Goal: Task Accomplishment & Management: Manage account settings

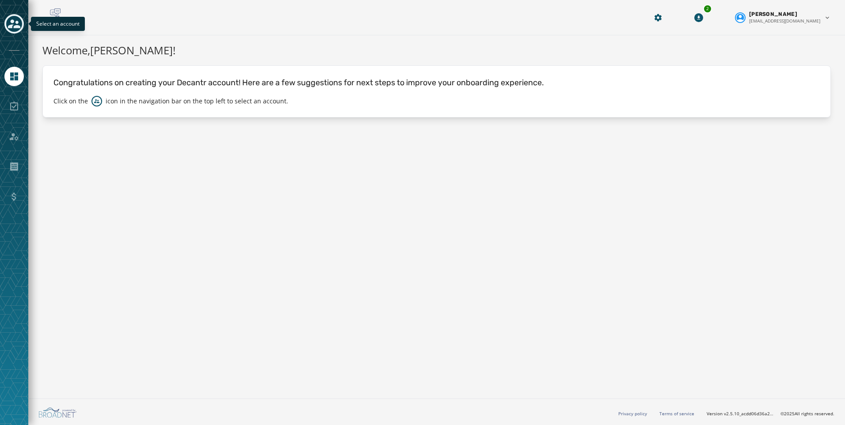
click at [8, 24] on icon "Toggle account select drawer" at bounding box center [14, 24] width 12 height 12
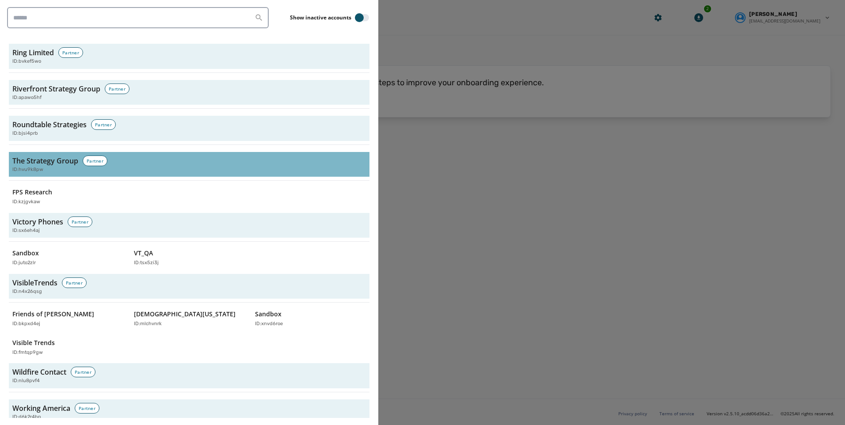
scroll to position [2662, 0]
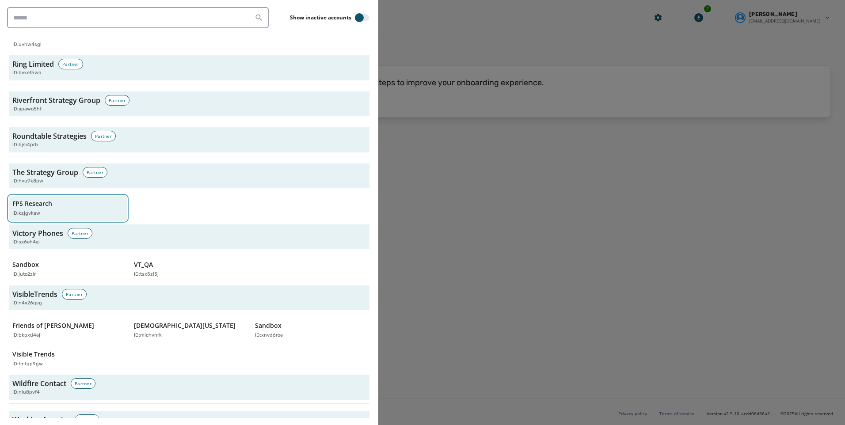
click at [61, 199] on div "FPS Research ID: kzjgvkaw" at bounding box center [63, 208] width 102 height 18
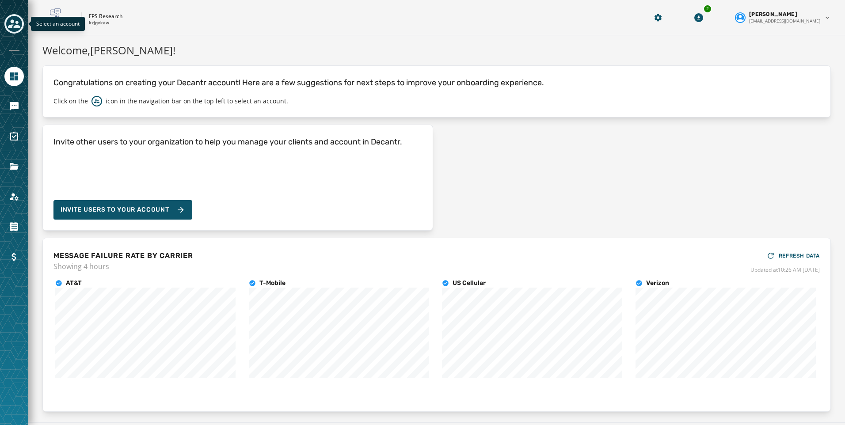
click at [10, 21] on icon "Toggle account select drawer" at bounding box center [14, 24] width 12 height 12
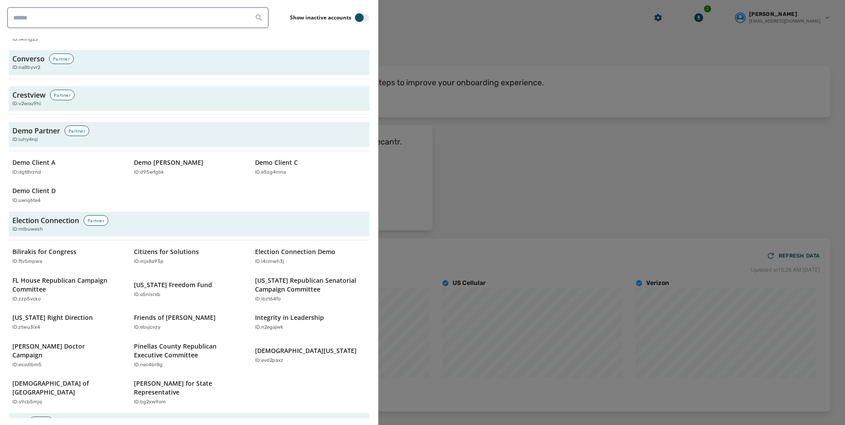
scroll to position [1016, 0]
click at [519, 181] on div at bounding box center [422, 212] width 845 height 425
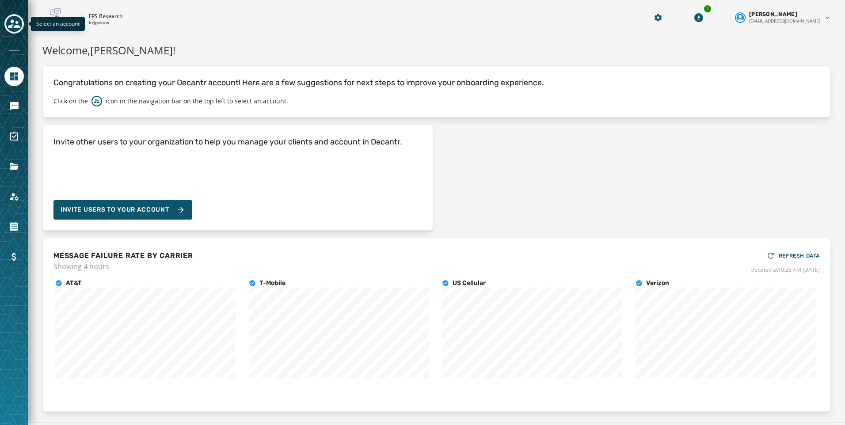
click at [20, 24] on div "Toggle account select drawer" at bounding box center [14, 24] width 16 height 16
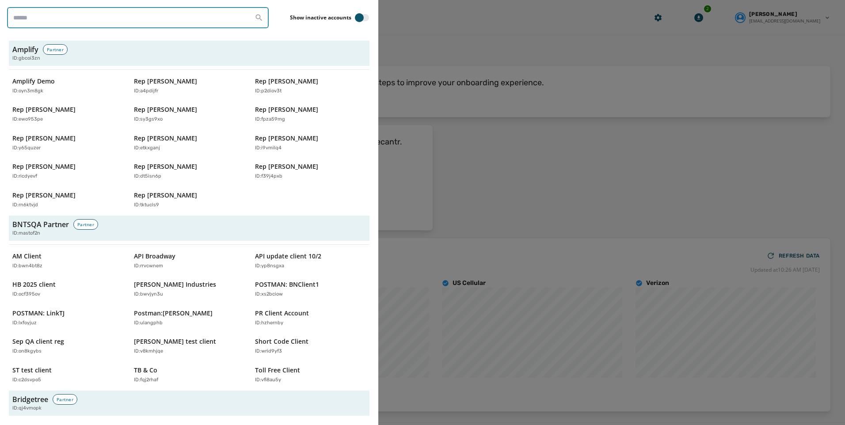
click at [86, 23] on input "search" at bounding box center [138, 17] width 262 height 21
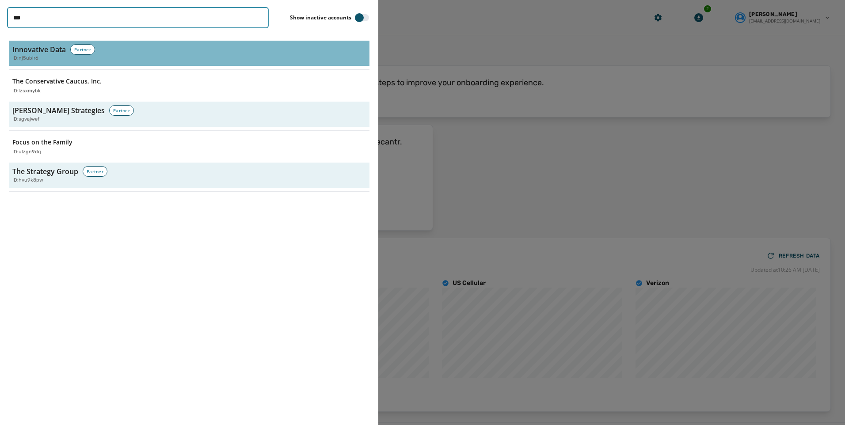
type input "***"
click at [213, 57] on div "ID: nj5ublr6" at bounding box center [188, 59] width 353 height 8
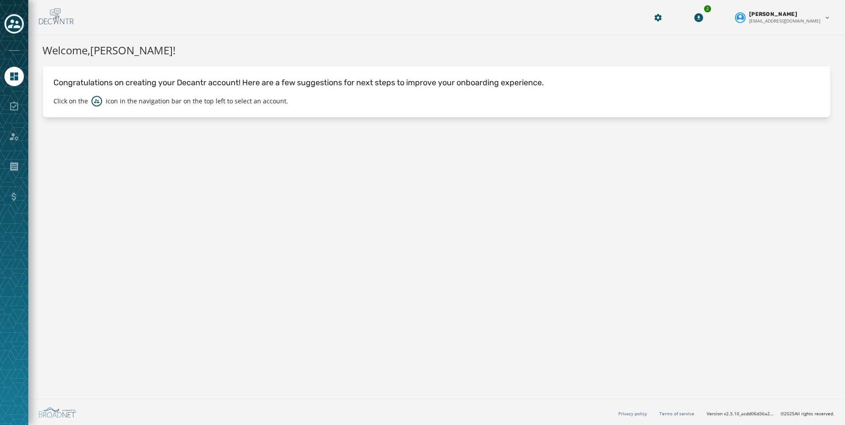
click at [16, 24] on icon "Toggle account select drawer" at bounding box center [14, 24] width 12 height 12
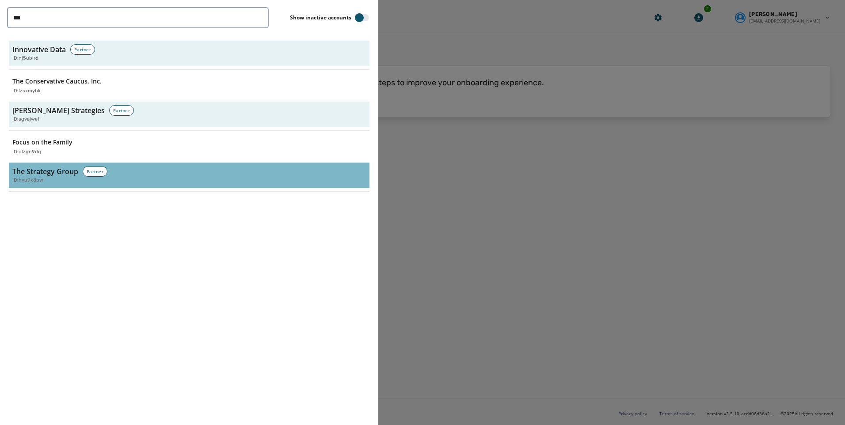
click at [60, 171] on h3 "The Strategy Group" at bounding box center [45, 171] width 66 height 11
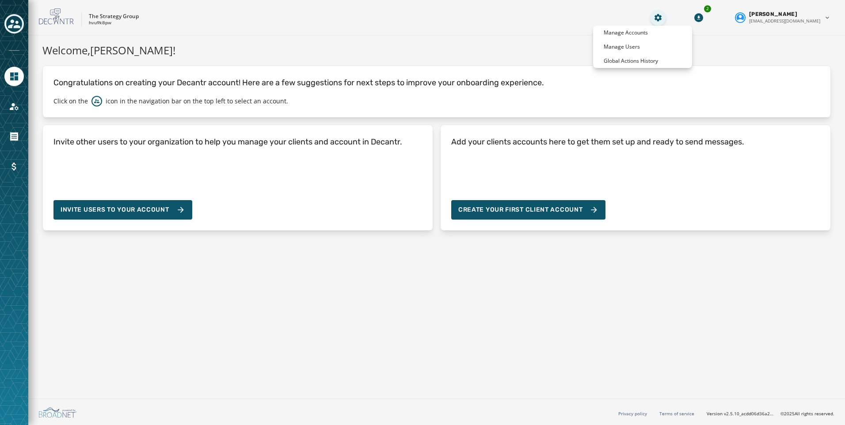
click at [677, 17] on html "Skip To Main Content The Strategy Group hvu9k8pw 2 Kayla Lloyd klloyd@broadnet.…" at bounding box center [422, 212] width 845 height 425
click at [16, 107] on html "Account Skip To Main Content The Strategy Group hvu9k8pw 2 Kayla Lloyd klloyd@b…" at bounding box center [422, 212] width 845 height 425
click at [5, 107] on link "Navigate to Account" at bounding box center [13, 106] width 19 height 19
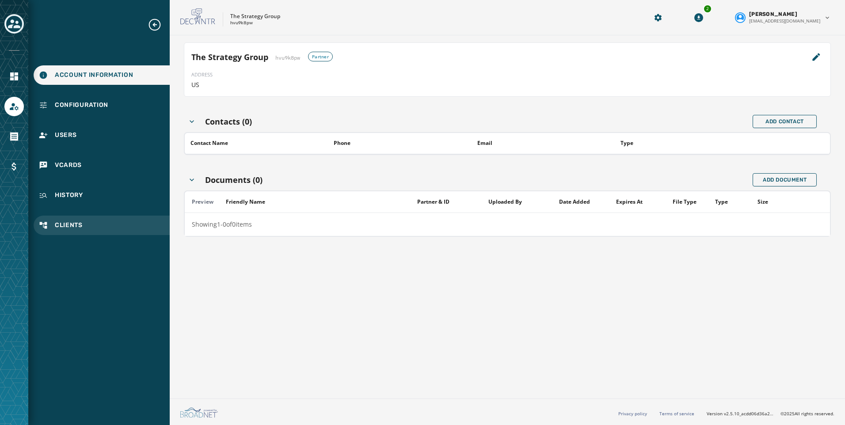
click at [84, 223] on div "Clients" at bounding box center [102, 225] width 136 height 19
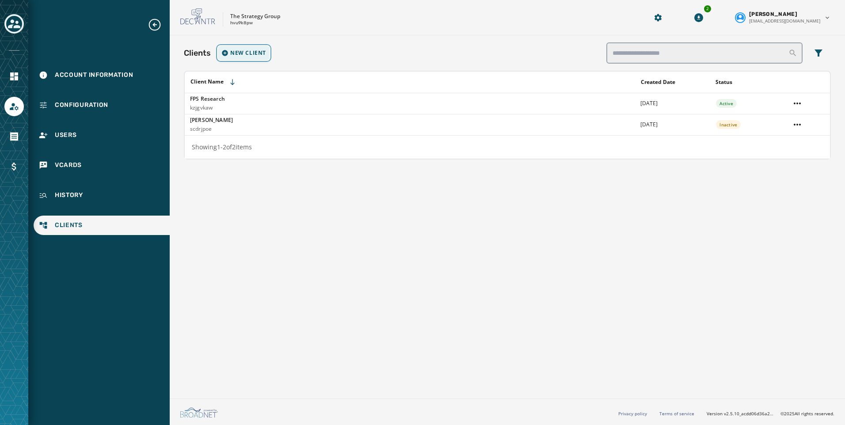
click at [238, 54] on span "New Client" at bounding box center [248, 52] width 36 height 7
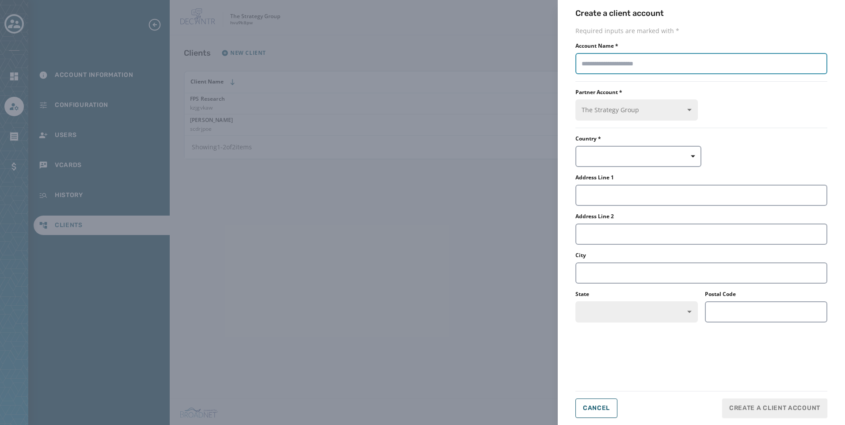
click at [642, 63] on input "Account Name *" at bounding box center [701, 63] width 252 height 21
type input "**********"
click at [647, 156] on button "button" at bounding box center [638, 156] width 126 height 21
click at [601, 184] on div "US" at bounding box center [616, 177] width 83 height 16
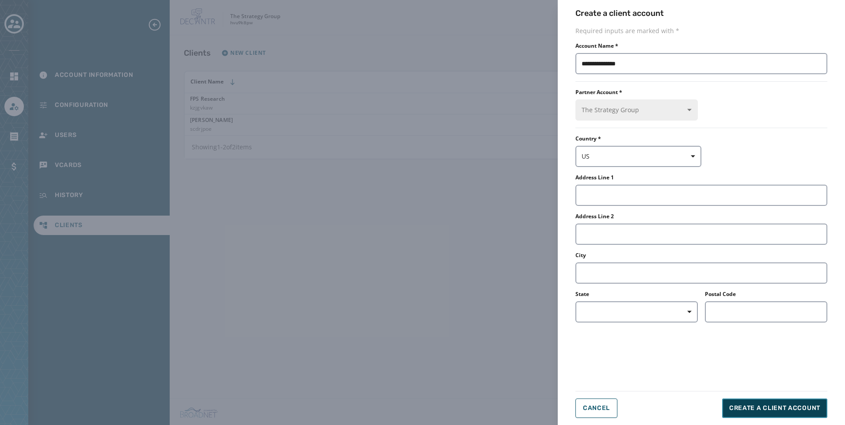
click at [770, 407] on span "Create a client account" at bounding box center [774, 408] width 91 height 9
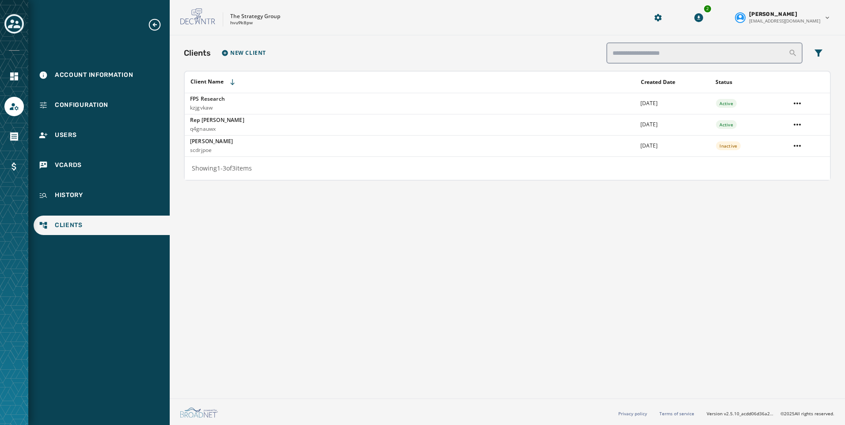
click at [7, 19] on div "Toggle account select drawer" at bounding box center [14, 24] width 16 height 16
click at [19, 21] on icon "Toggle account select drawer" at bounding box center [14, 24] width 12 height 12
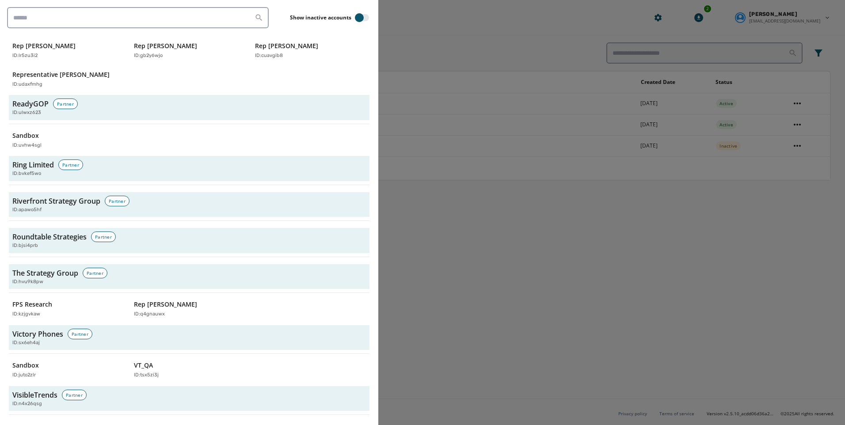
scroll to position [2562, 0]
click at [177, 310] on div "ID: q4gnauwx" at bounding box center [185, 314] width 102 height 8
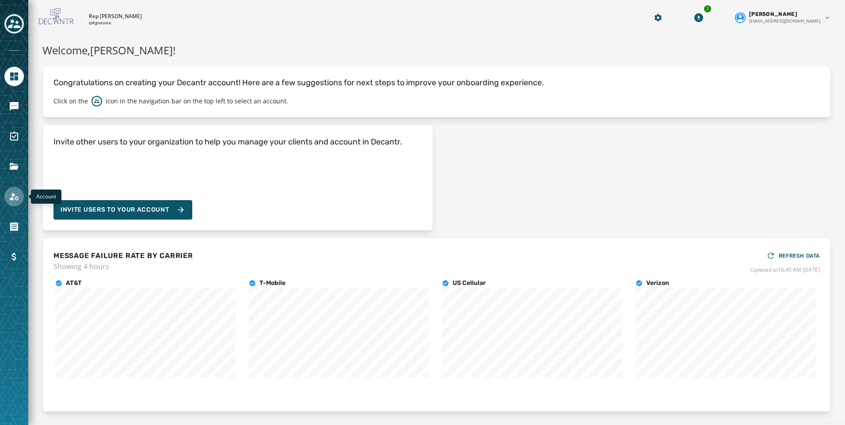
click at [15, 197] on icon "Navigate to Account" at bounding box center [14, 197] width 9 height 8
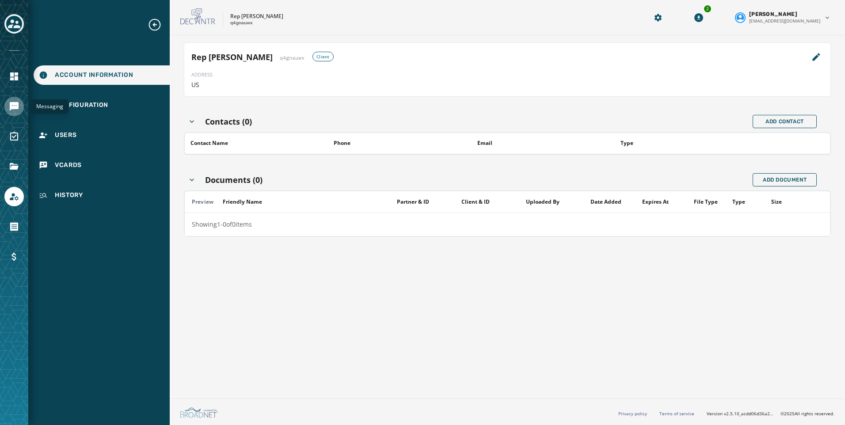
click at [14, 106] on icon "Navigate to Messaging" at bounding box center [14, 106] width 9 height 9
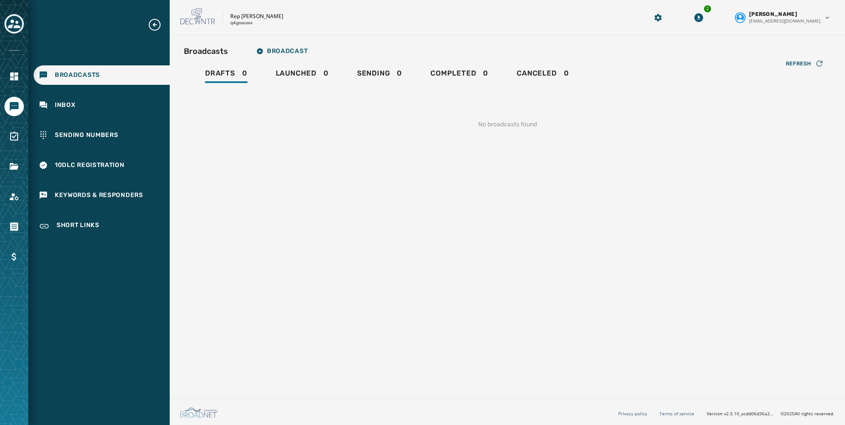
click at [23, 142] on div at bounding box center [13, 136] width 19 height 19
click at [13, 165] on icon "Navigate to Files" at bounding box center [14, 166] width 11 height 11
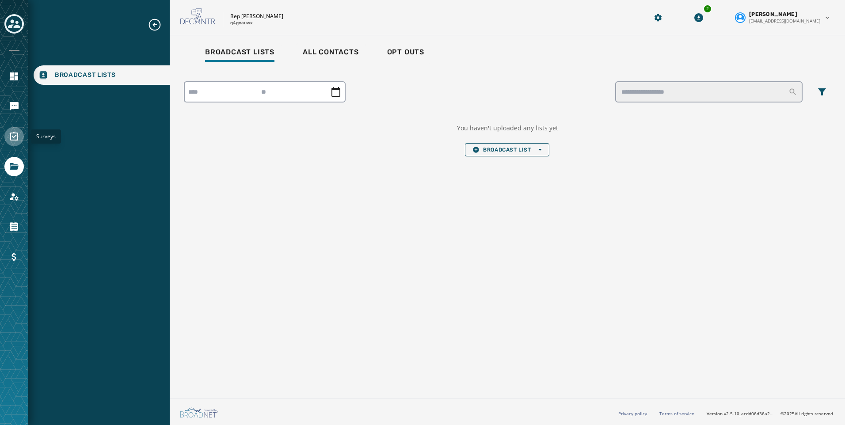
click at [11, 136] on icon "Navigate to Surveys" at bounding box center [14, 136] width 8 height 9
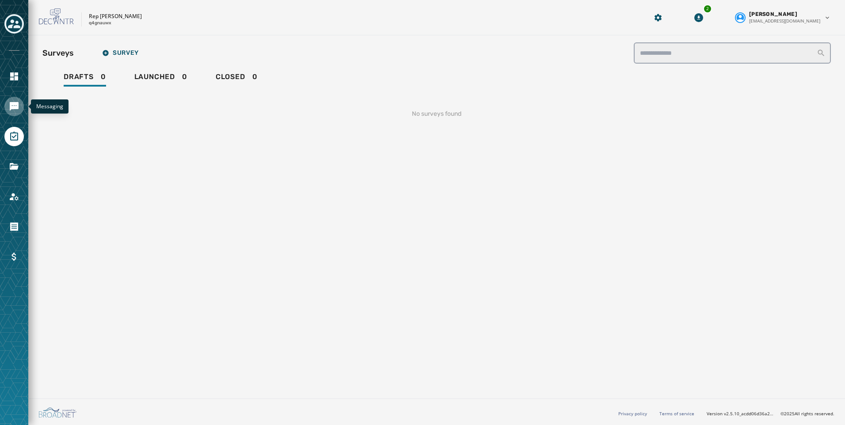
click at [14, 103] on icon "Navigate to Messaging" at bounding box center [14, 106] width 9 height 9
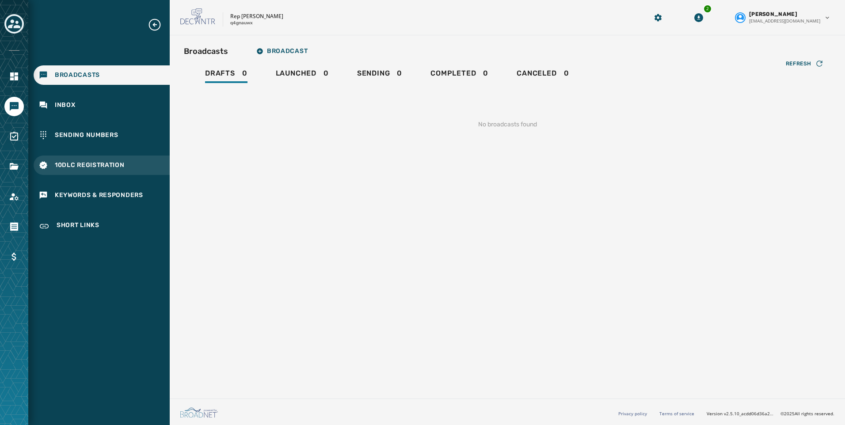
click at [108, 172] on div "10DLC Registration" at bounding box center [102, 165] width 136 height 19
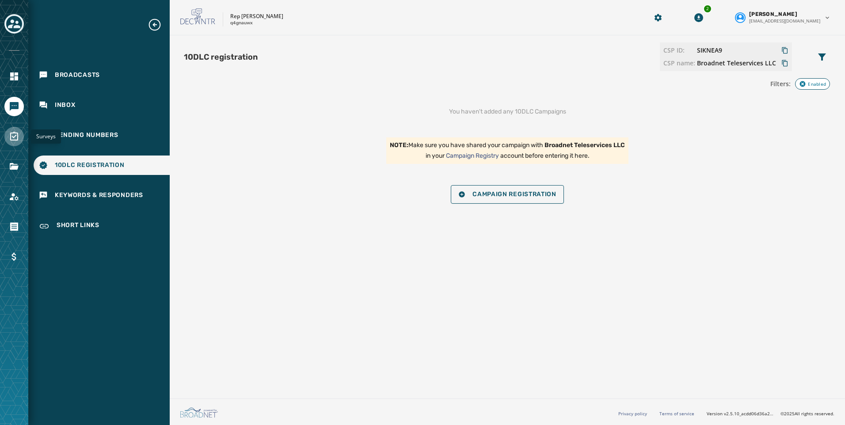
click at [13, 137] on icon "Navigate to Surveys" at bounding box center [14, 136] width 8 height 9
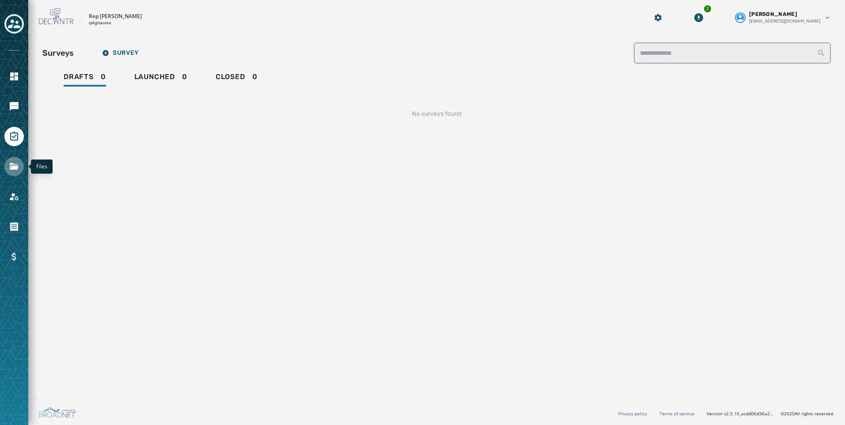
click at [15, 162] on icon "Navigate to Files" at bounding box center [14, 166] width 11 height 11
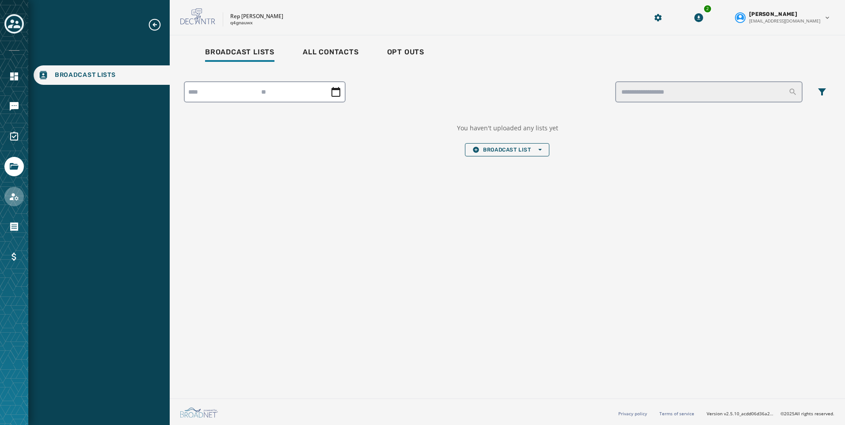
click at [17, 191] on icon "Navigate to Account" at bounding box center [14, 196] width 11 height 11
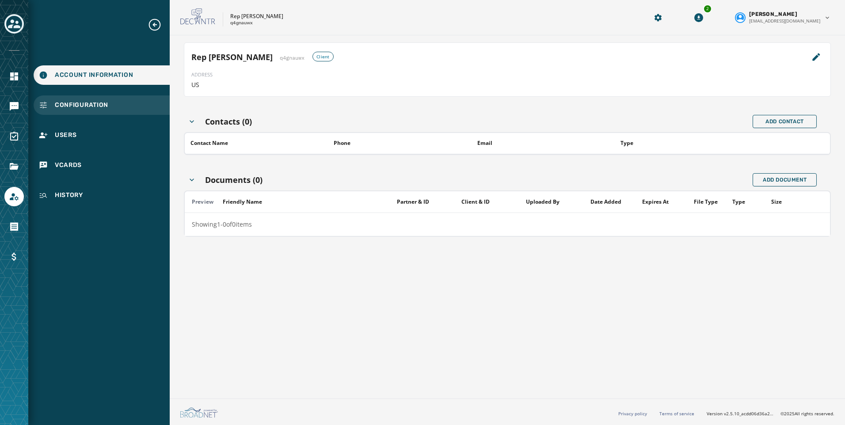
click at [99, 107] on span "Configuration" at bounding box center [81, 105] width 53 height 9
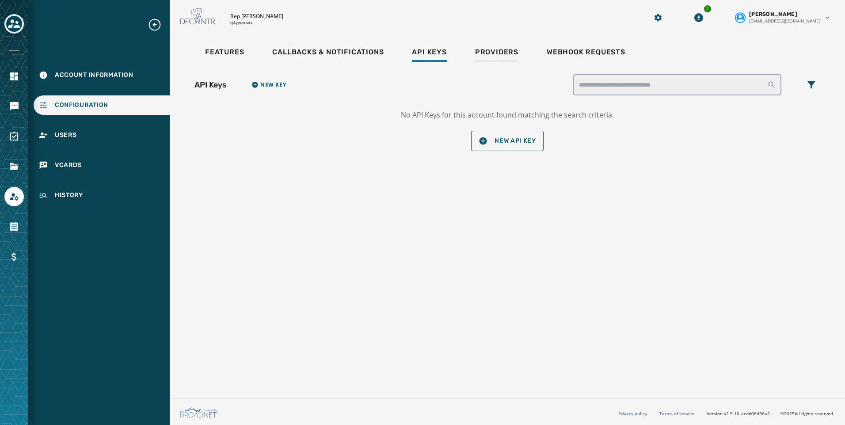
click at [483, 38] on div "Features Callbacks & Notifications Api Keys Providers Webhook Requests API Keys…" at bounding box center [507, 215] width 675 height 360
click at [486, 46] on link "Providers" at bounding box center [496, 53] width 57 height 20
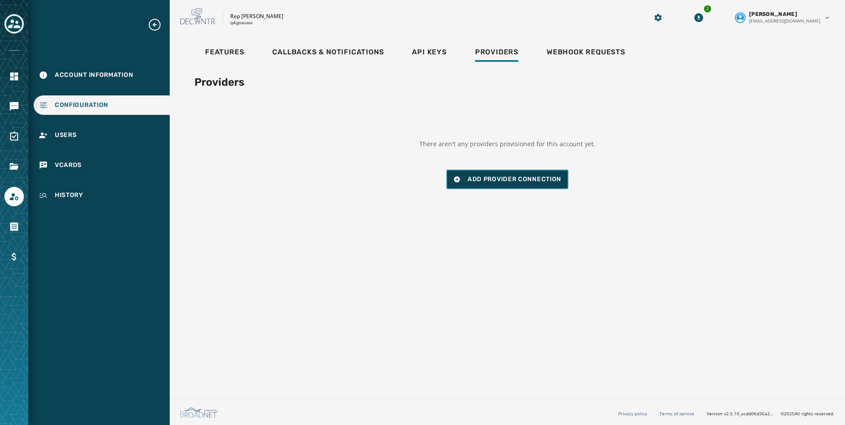
click at [506, 178] on span "Add Provider Connection" at bounding box center [514, 179] width 94 height 9
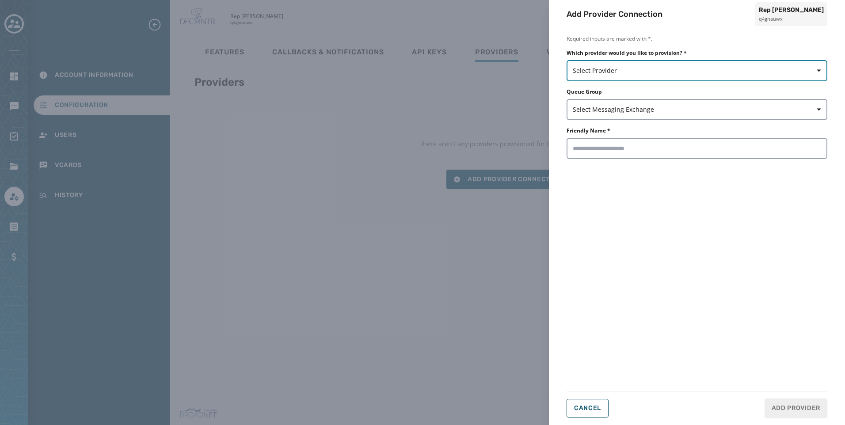
click at [587, 68] on span "Select Provider" at bounding box center [697, 70] width 248 height 9
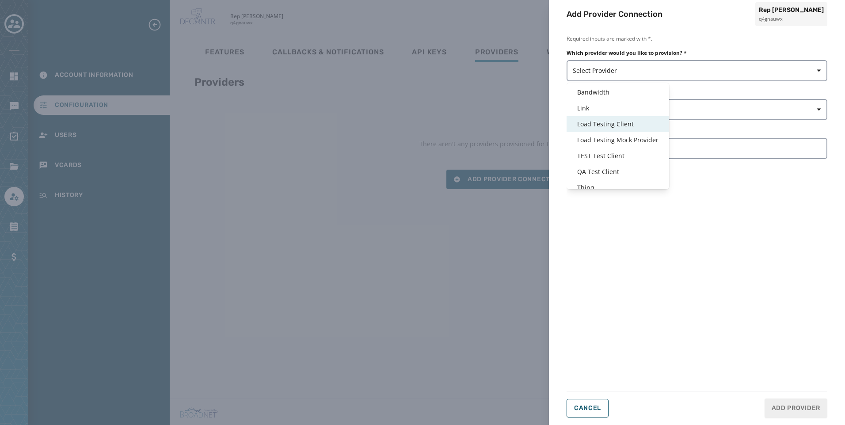
scroll to position [21, 0]
click at [626, 176] on div "Thinq" at bounding box center [617, 181] width 102 height 16
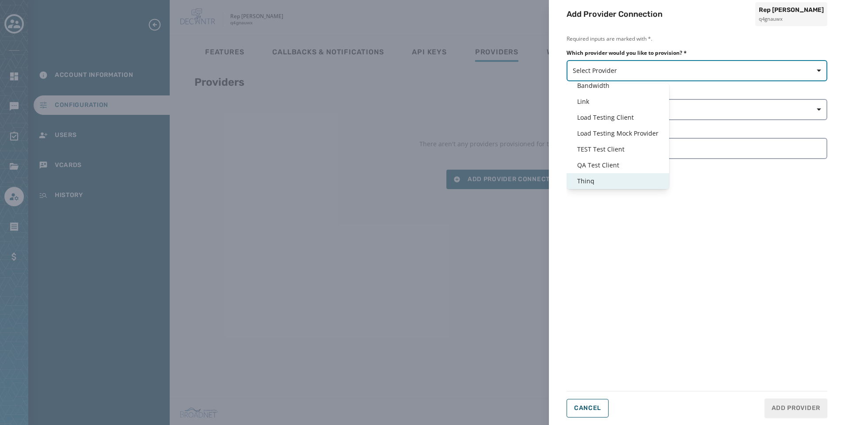
type input "*****"
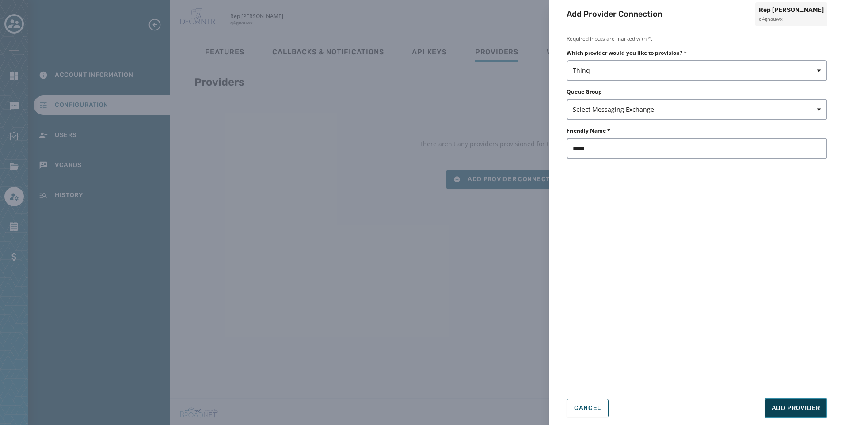
click at [788, 402] on button "Add Provider" at bounding box center [795, 407] width 63 height 19
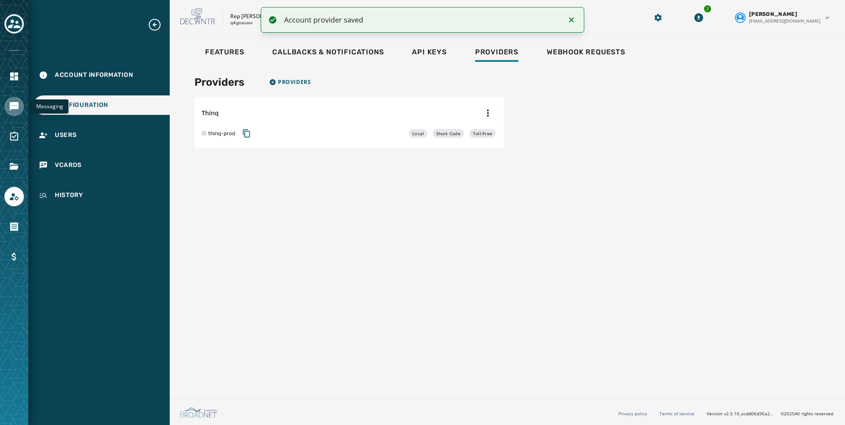
click at [15, 101] on link "Navigate to Messaging" at bounding box center [13, 106] width 19 height 19
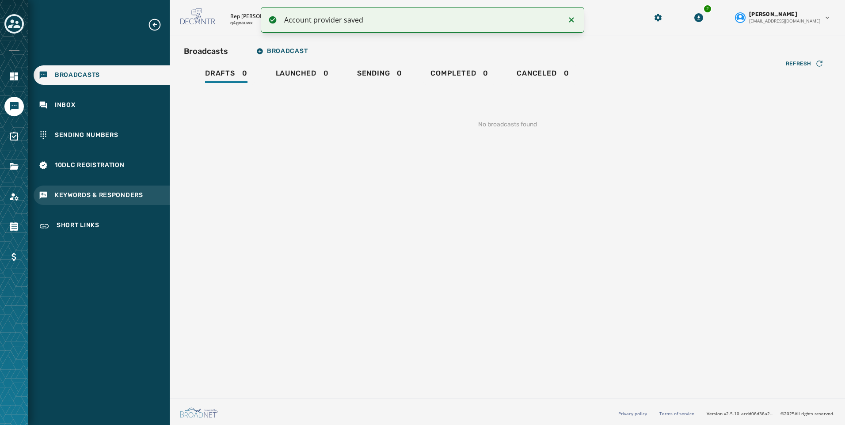
click at [97, 194] on span "Keywords & Responders" at bounding box center [99, 195] width 88 height 9
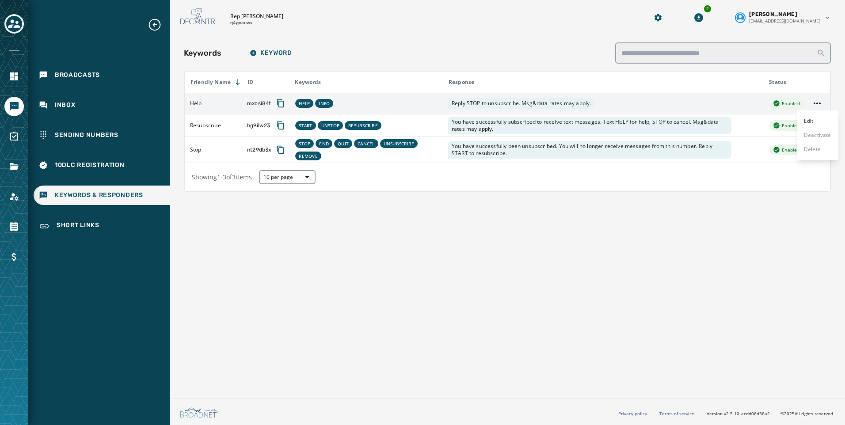
click at [817, 101] on html "Broadcasts Inbox Sending Numbers 10DLC Registration Keywords & Responders Short…" at bounding box center [422, 212] width 845 height 425
click at [806, 120] on div "Edit" at bounding box center [818, 121] width 42 height 14
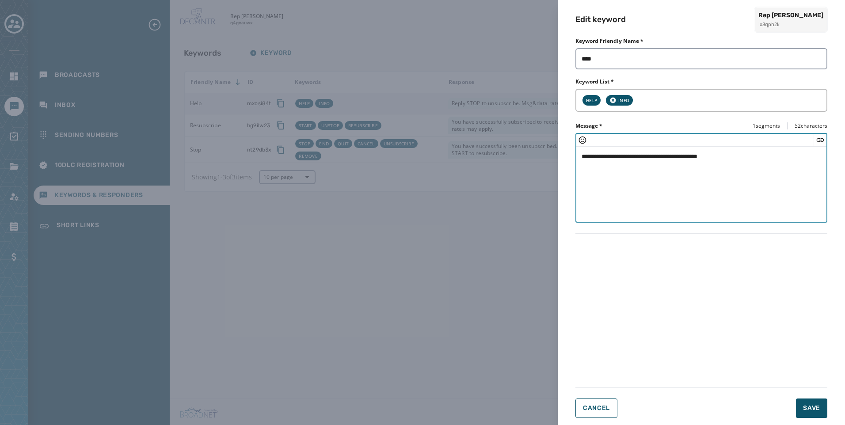
drag, startPoint x: 752, startPoint y: 158, endPoint x: 545, endPoint y: 157, distance: 206.8
click at [546, 157] on div "**********" at bounding box center [422, 212] width 845 height 425
paste textarea "**********"
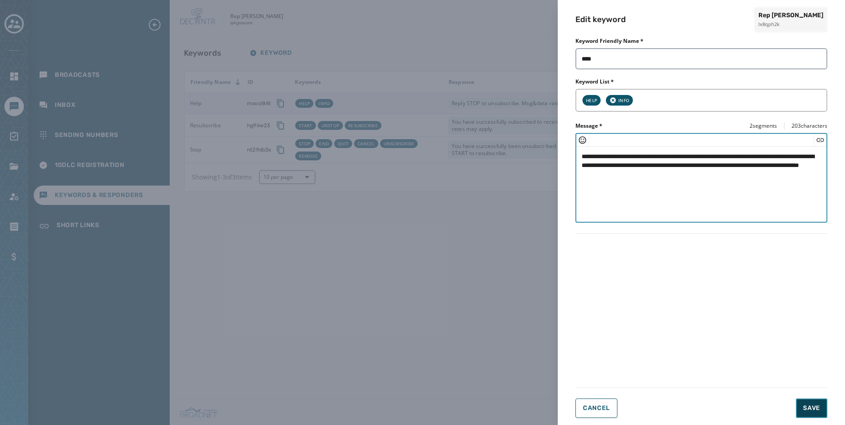
click at [825, 406] on button "Save" at bounding box center [811, 407] width 31 height 19
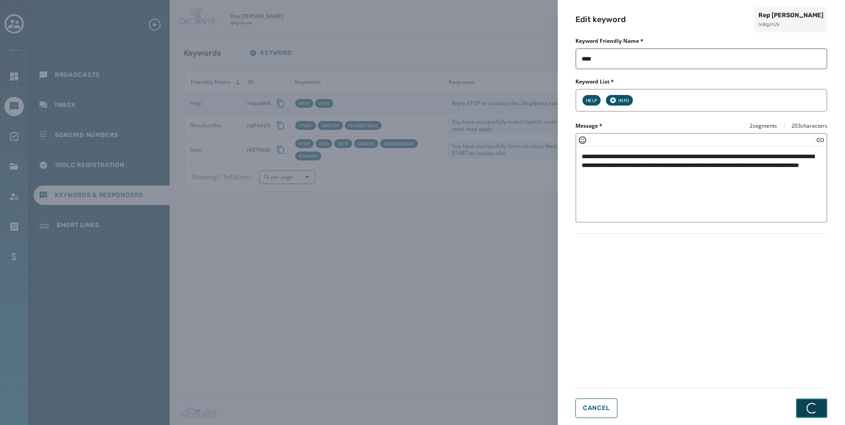
type textarea "**********"
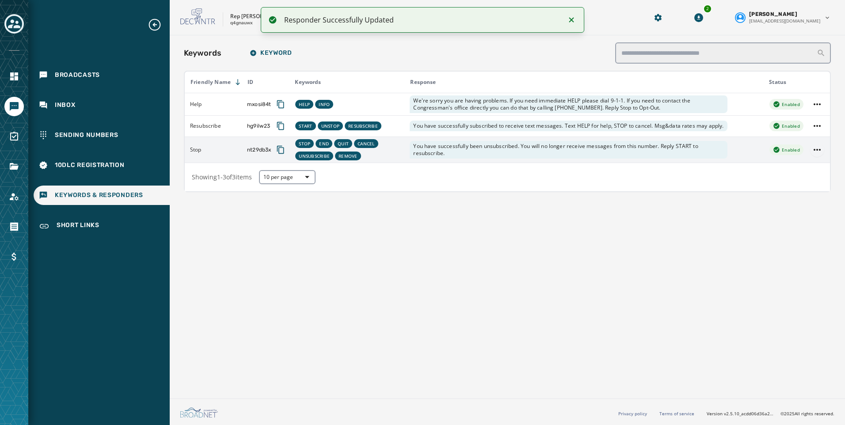
click at [821, 155] on html "Responder Successfully Updated Broadcasts Inbox Sending Numbers 10DLC Registrat…" at bounding box center [422, 212] width 845 height 425
click at [820, 171] on div "Edit" at bounding box center [818, 169] width 42 height 14
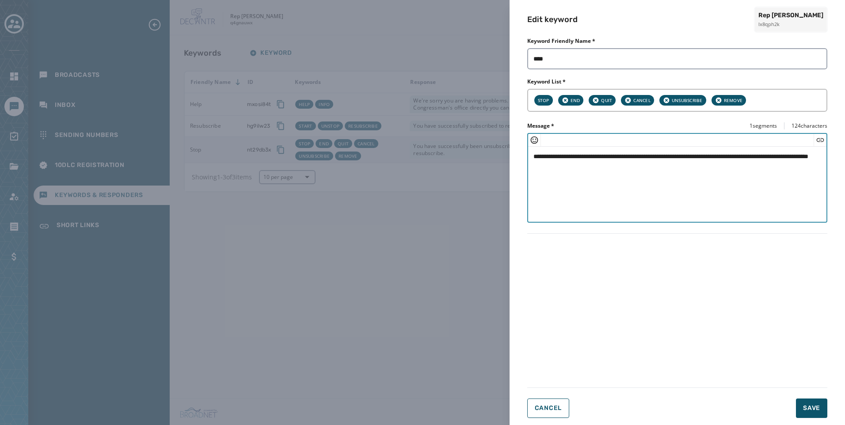
drag, startPoint x: 657, startPoint y: 171, endPoint x: 478, endPoint y: 154, distance: 180.6
click at [478, 154] on div "**********" at bounding box center [422, 212] width 845 height 425
paste textarea "Enter your keyword response"
click at [808, 411] on span "Save" at bounding box center [811, 408] width 17 height 9
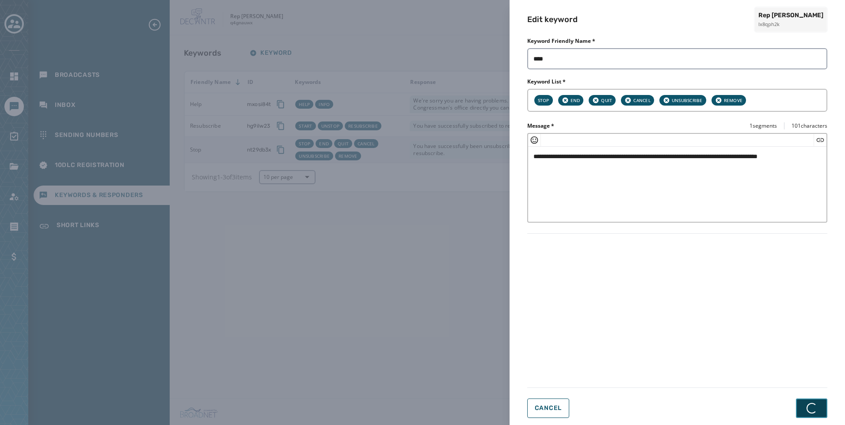
type textarea "**********"
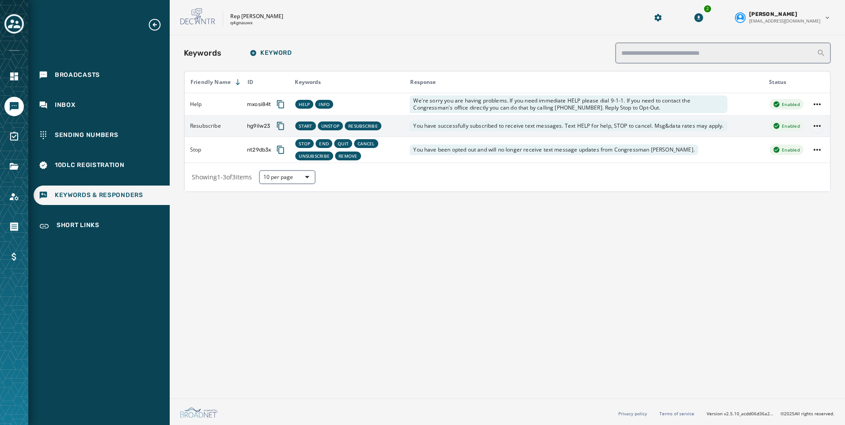
click at [819, 126] on html "Broadcasts Inbox Sending Numbers 10DLC Registration Keywords & Responders Short…" at bounding box center [422, 212] width 845 height 425
click at [811, 144] on div "Edit" at bounding box center [818, 144] width 42 height 14
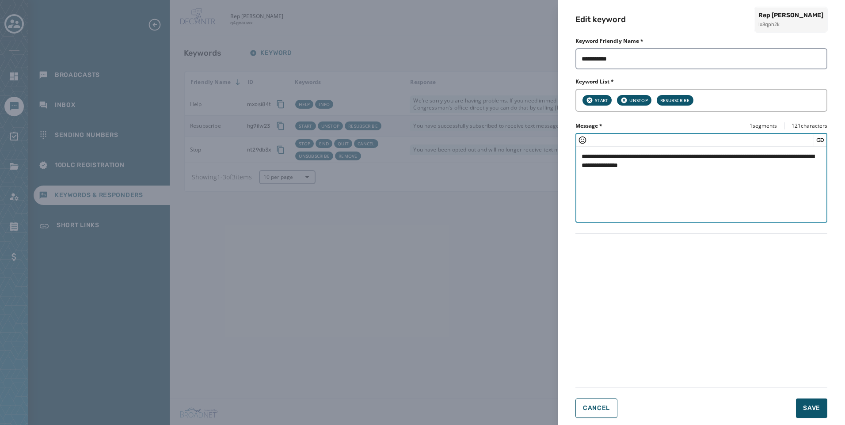
drag, startPoint x: 727, startPoint y: 166, endPoint x: 548, endPoint y: 157, distance: 179.2
click at [548, 157] on div "**********" at bounding box center [422, 212] width 845 height 425
paste textarea "**********"
click at [732, 175] on textarea "**********" at bounding box center [701, 183] width 250 height 72
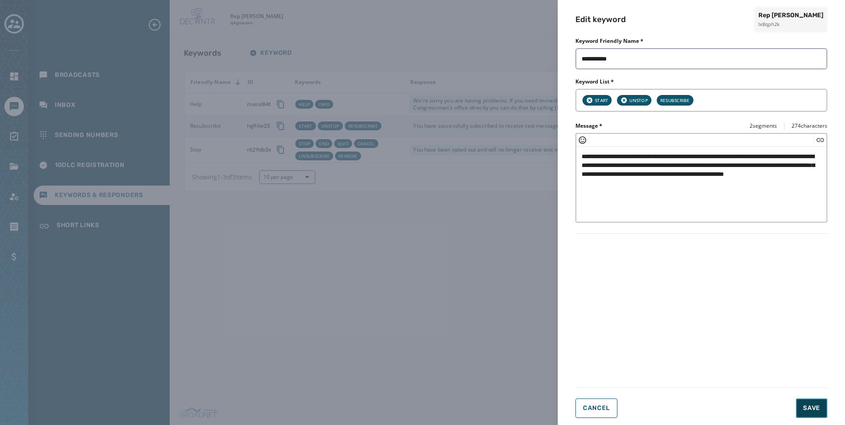
click at [822, 403] on button "Save" at bounding box center [811, 407] width 31 height 19
type textarea "**********"
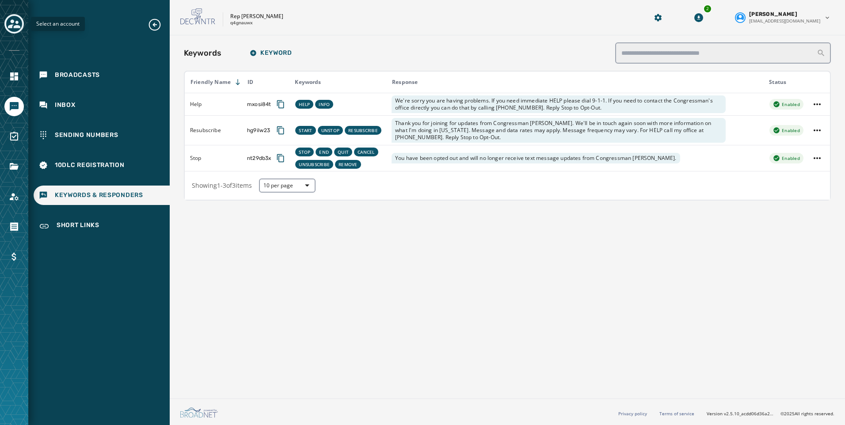
click at [4, 26] on div "Select an account" at bounding box center [14, 212] width 28 height 425
click at [1, 28] on div at bounding box center [14, 212] width 28 height 425
click at [7, 22] on div "Toggle account select drawer" at bounding box center [14, 24] width 16 height 16
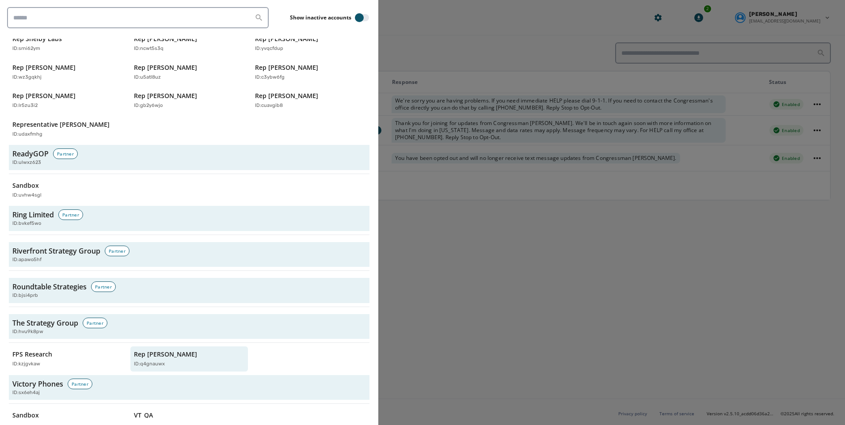
scroll to position [2518, 0]
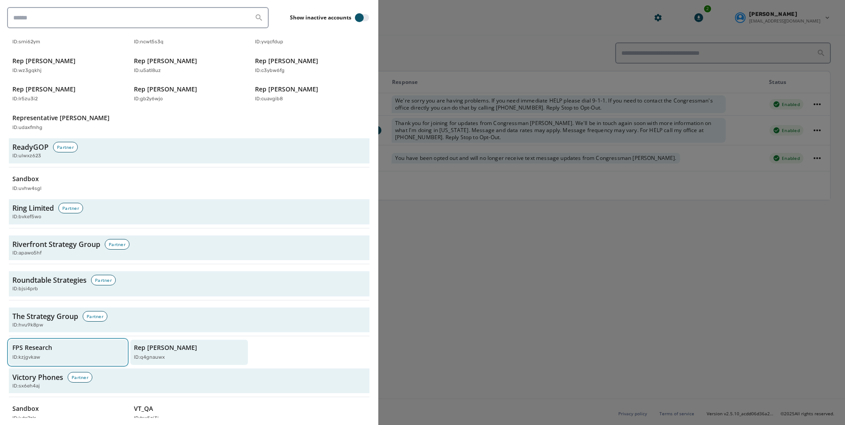
click at [65, 344] on div "FPS Research ID: kzjgvkaw" at bounding box center [63, 352] width 102 height 18
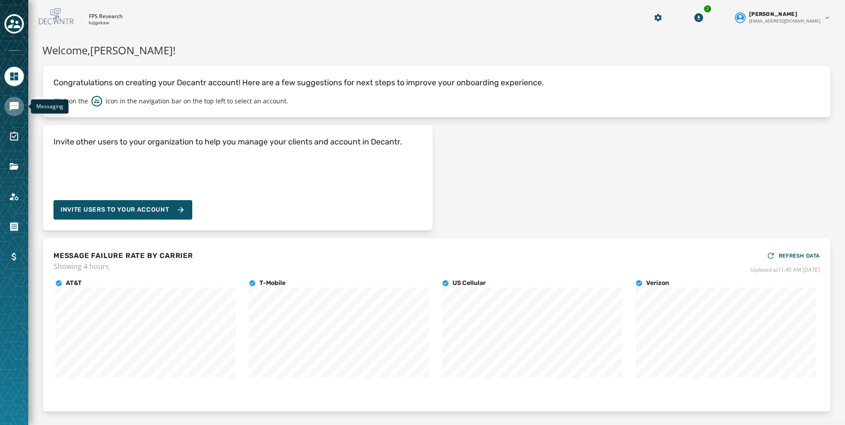
click at [16, 104] on icon "Navigate to Messaging" at bounding box center [14, 106] width 9 height 9
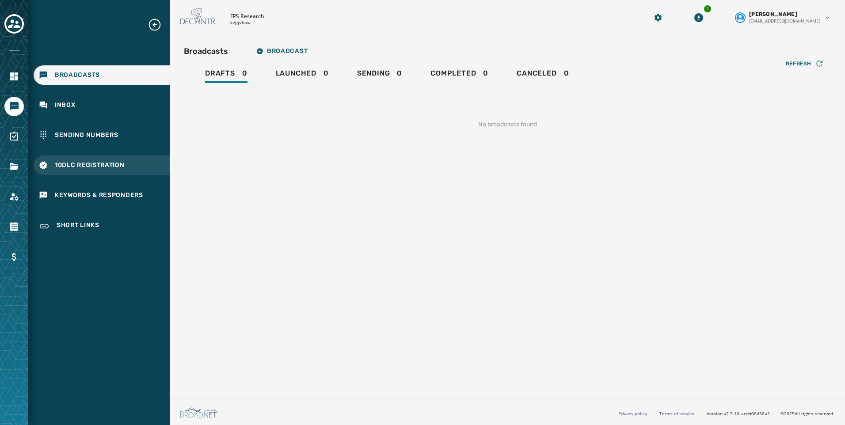
click at [76, 171] on div "10DLC Registration" at bounding box center [102, 165] width 136 height 19
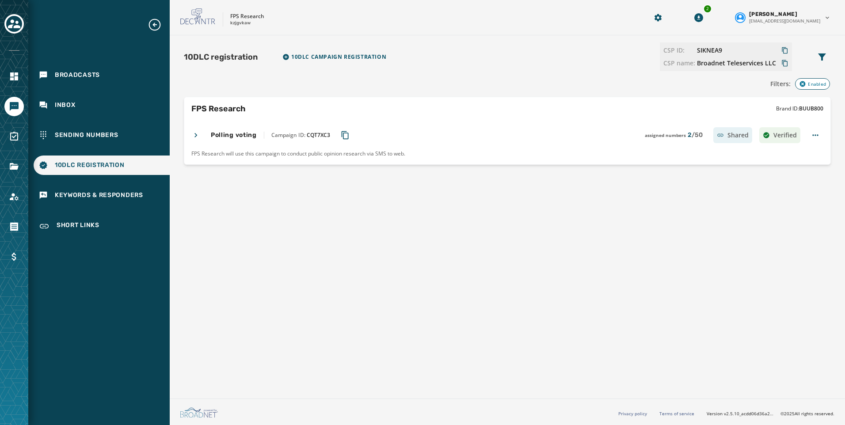
click at [343, 137] on icon "Copy Campaign ID to clipboard" at bounding box center [345, 135] width 9 height 9
click at [11, 26] on icon "Toggle account select drawer" at bounding box center [14, 23] width 12 height 9
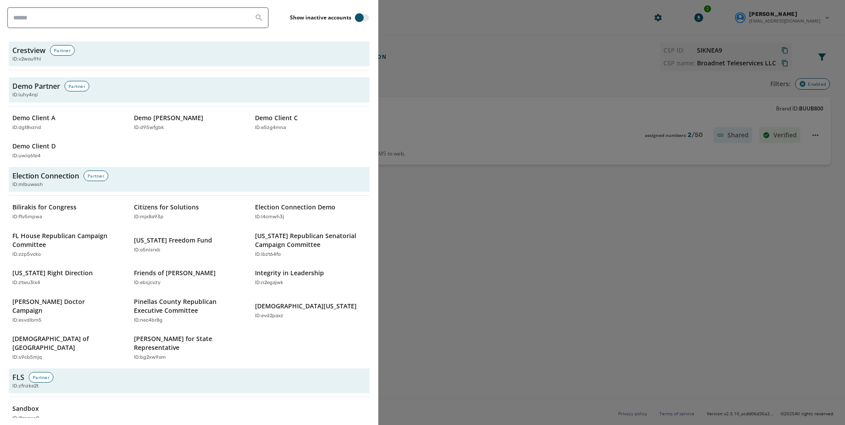
scroll to position [1060, 0]
click at [193, 273] on p "Friends of [PERSON_NAME]" at bounding box center [175, 272] width 82 height 9
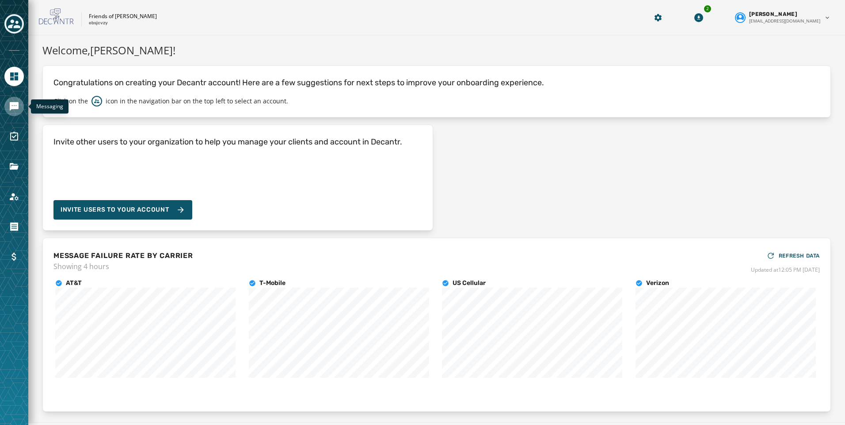
click at [12, 106] on icon "Navigate to Messaging" at bounding box center [14, 106] width 9 height 9
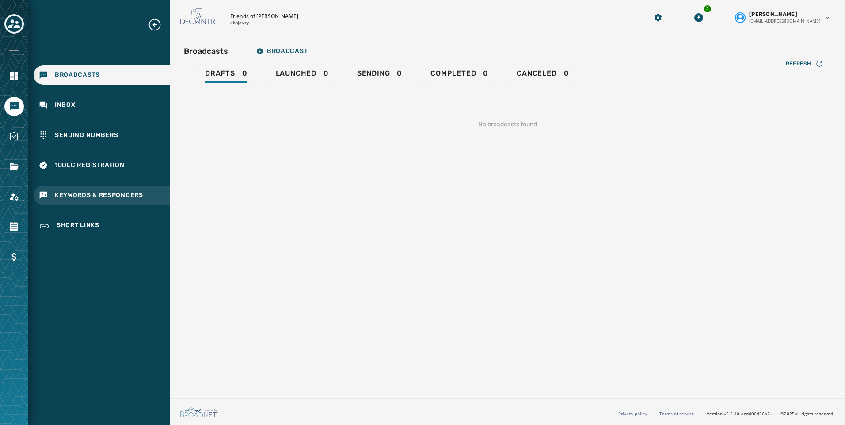
click at [86, 194] on span "Keywords & Responders" at bounding box center [99, 195] width 88 height 9
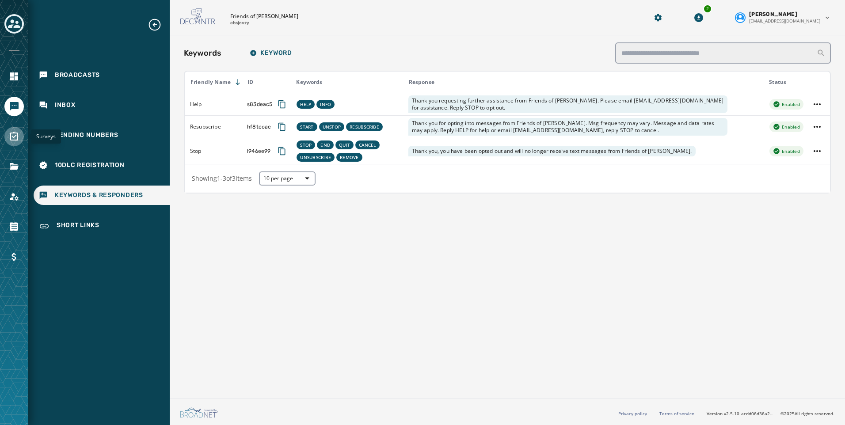
click at [15, 135] on icon "Navigate to Surveys" at bounding box center [14, 136] width 11 height 11
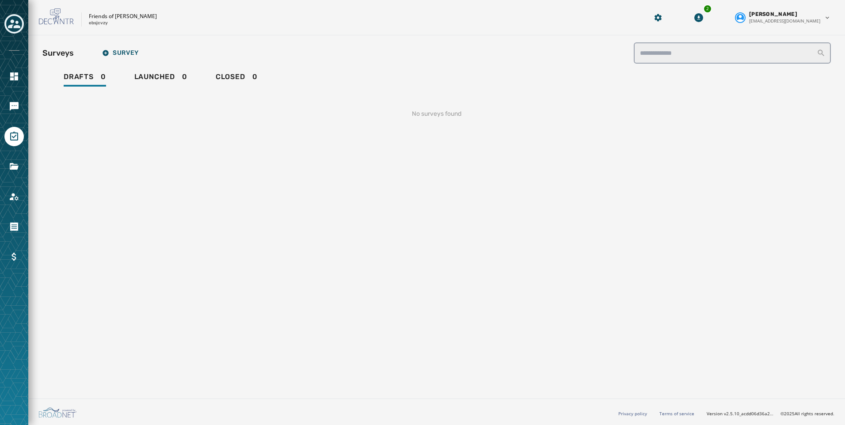
click at [17, 13] on div at bounding box center [14, 212] width 28 height 425
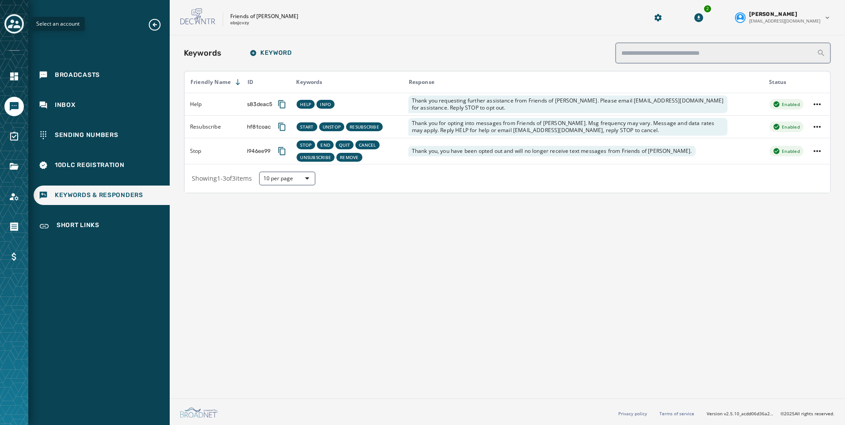
click at [11, 30] on div "Toggle account select drawer" at bounding box center [14, 24] width 16 height 16
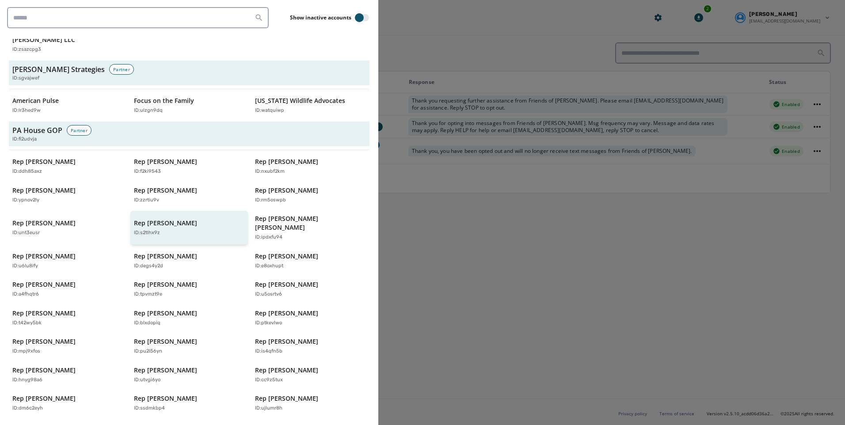
scroll to position [1988, 0]
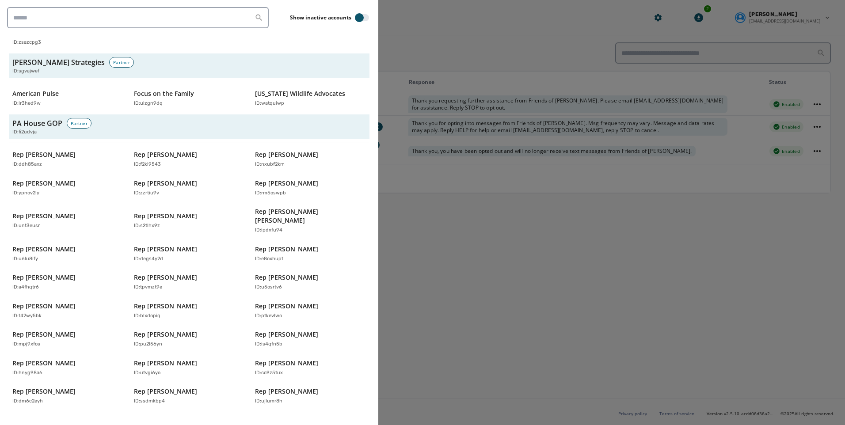
click at [468, 266] on div at bounding box center [422, 212] width 845 height 425
